Goal: Information Seeking & Learning: Check status

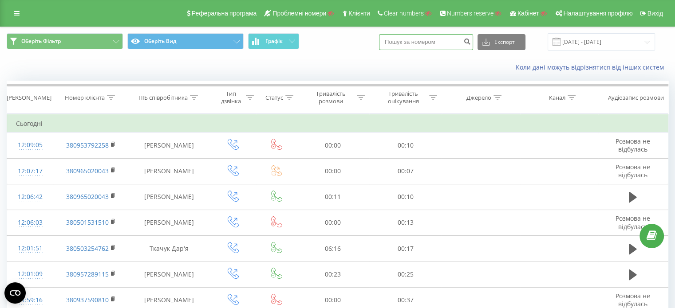
click at [426, 47] on input at bounding box center [426, 42] width 94 height 16
paste input "0979448418"
type input "0979448418"
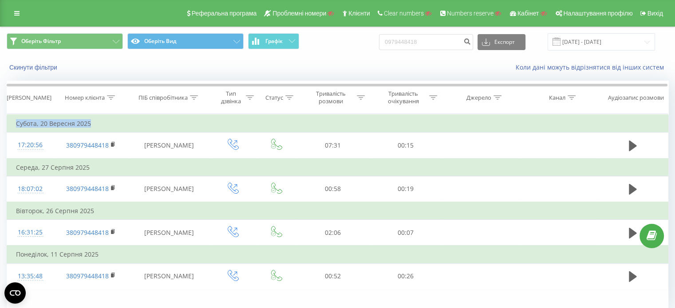
drag, startPoint x: 16, startPoint y: 121, endPoint x: 96, endPoint y: 120, distance: 80.3
click at [96, 120] on td "Субота, 20 Вересня 2025" at bounding box center [337, 124] width 661 height 18
copy td "Субота, 20 Вересня 2025"
click at [64, 123] on td "Субота, 20 Вересня 2025" at bounding box center [337, 124] width 661 height 18
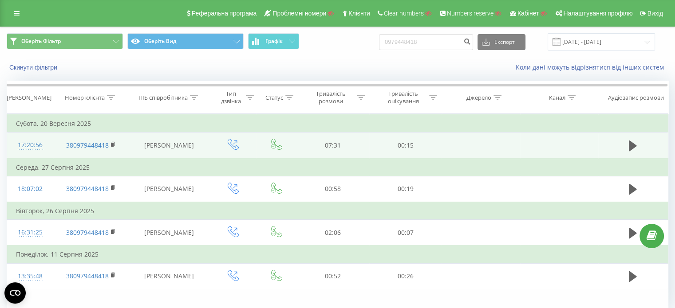
click at [30, 144] on div "17:20:56" at bounding box center [30, 145] width 28 height 17
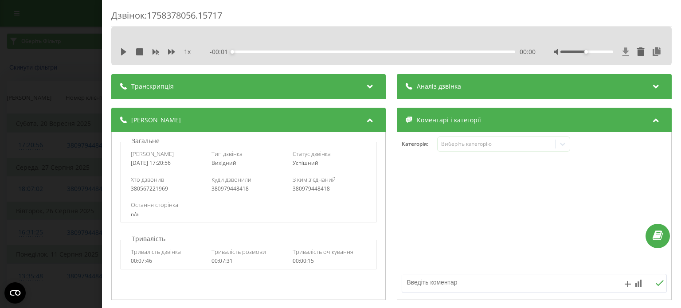
click at [623, 52] on icon at bounding box center [626, 51] width 7 height 8
click at [623, 53] on icon at bounding box center [626, 51] width 7 height 8
click at [623, 49] on icon at bounding box center [626, 51] width 7 height 8
click at [620, 46] on div "1 x - 07:30 00:00 00:00" at bounding box center [391, 51] width 547 height 13
click at [622, 52] on icon at bounding box center [626, 51] width 8 height 9
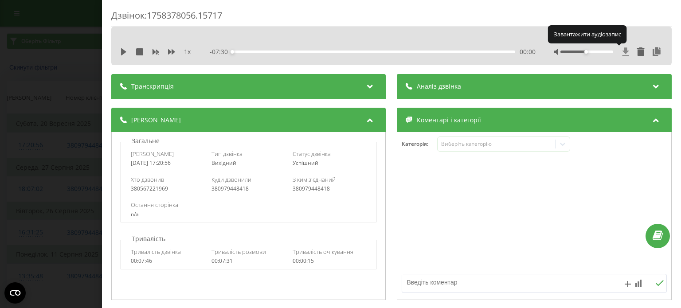
click at [623, 53] on icon at bounding box center [626, 51] width 7 height 8
click at [652, 54] on icon at bounding box center [657, 51] width 11 height 9
